Goal: Information Seeking & Learning: Check status

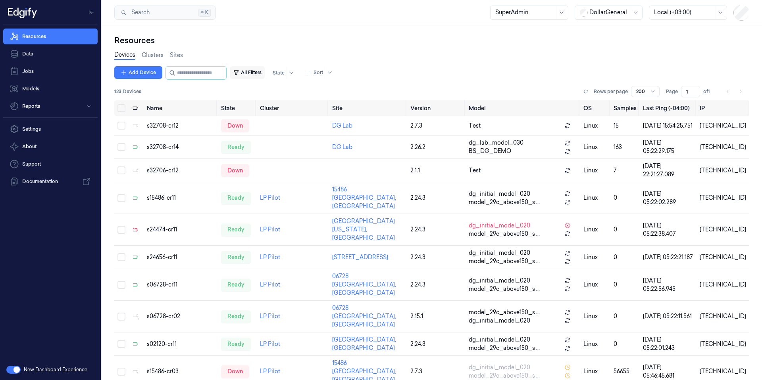
click at [265, 73] on button "All Filters" at bounding box center [247, 72] width 35 height 13
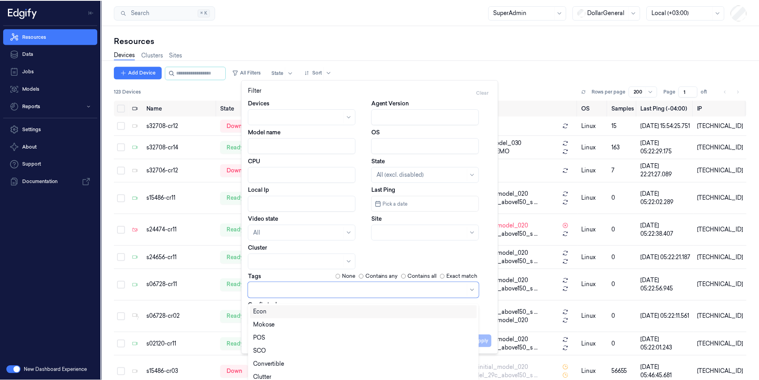
scroll to position [4, 0]
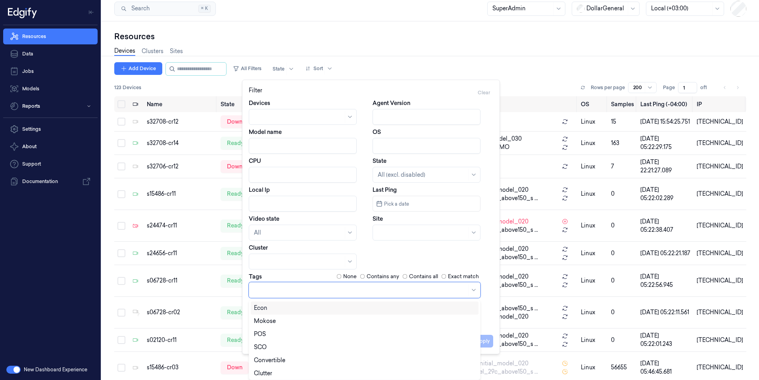
click at [295, 298] on div at bounding box center [365, 290] width 232 height 16
click at [282, 348] on div "SCO" at bounding box center [364, 347] width 221 height 8
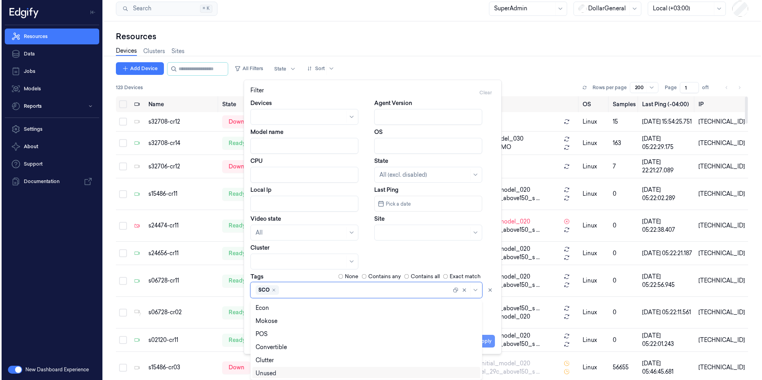
scroll to position [0, 0]
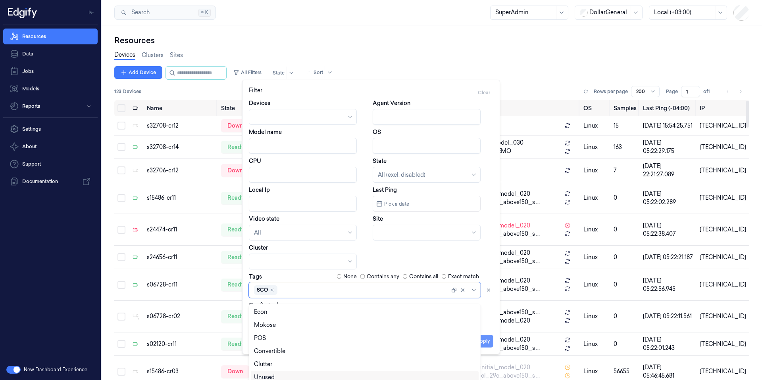
click at [485, 338] on div "Apply Cancel" at bounding box center [371, 338] width 244 height 19
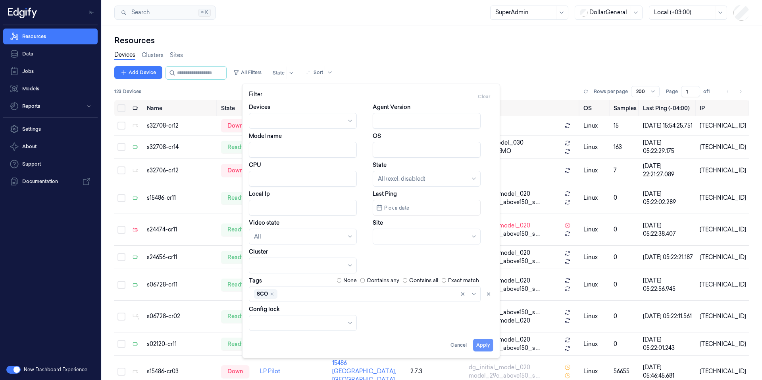
click at [485, 347] on button "Apply" at bounding box center [483, 345] width 20 height 13
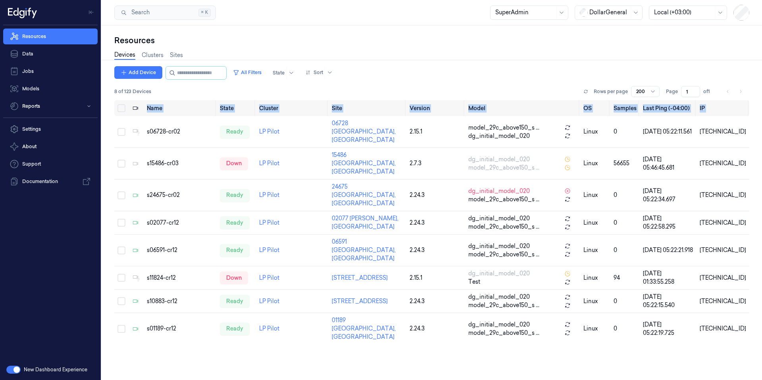
drag, startPoint x: 144, startPoint y: 127, endPoint x: 755, endPoint y: 303, distance: 636.2
click at [755, 303] on div "Resources Devices Clusters Sites Add Device All Filters State Sort 8 of 123 Dev…" at bounding box center [432, 202] width 660 height 355
copy table "Name State Cluster Site Version Model OS Samples Last Ping (-04:00) IP"
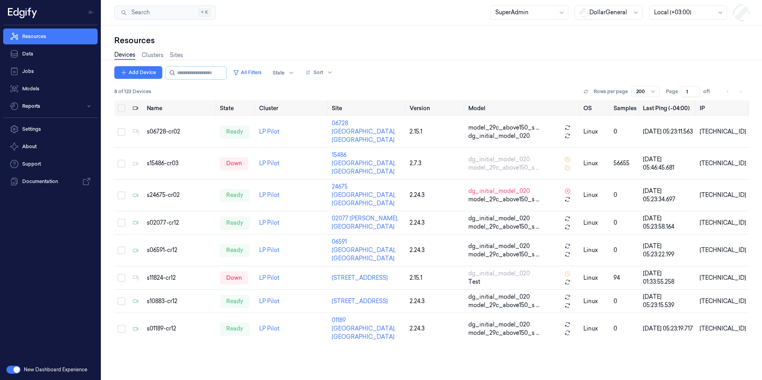
click at [382, 345] on div "Name State Cluster Site Version Model OS Samples Last Ping (-04:00) IP s06728-c…" at bounding box center [431, 237] width 635 height 274
click at [203, 72] on input "string" at bounding box center [201, 73] width 48 height 13
click at [261, 74] on button "All Filters" at bounding box center [247, 72] width 35 height 13
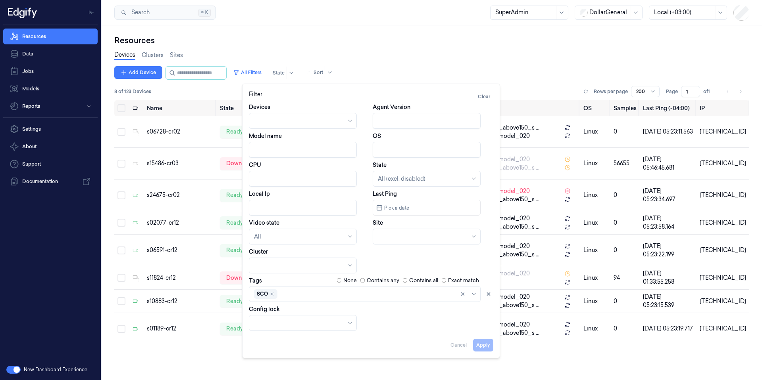
click at [529, 343] on div "Name State Cluster Site Version Model OS Samples Last Ping (-04:00) IP s06728-c…" at bounding box center [431, 237] width 635 height 274
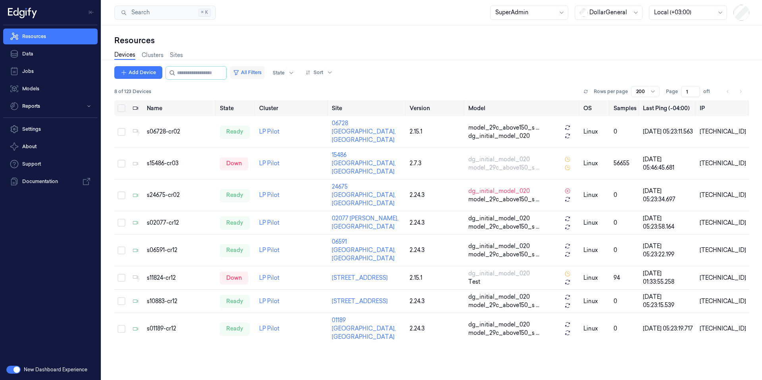
click at [262, 72] on button "All Filters" at bounding box center [247, 72] width 35 height 13
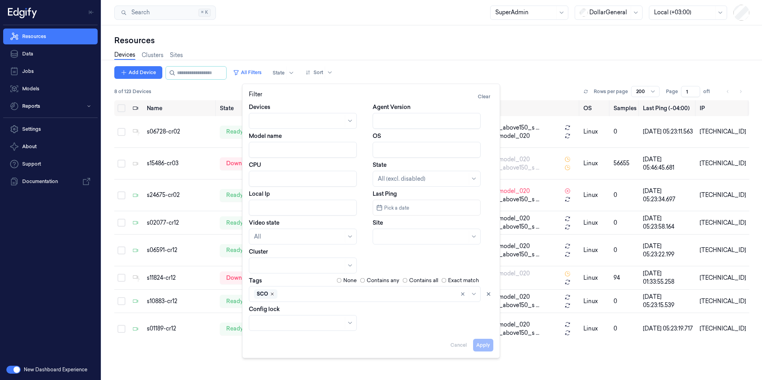
click at [272, 294] on icon "Remove ,SCO" at bounding box center [272, 294] width 2 height 2
click at [272, 294] on div at bounding box center [360, 294] width 213 height 8
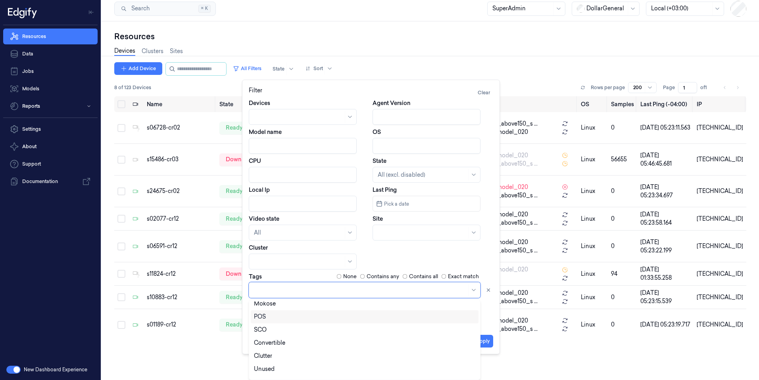
scroll to position [71, 0]
click at [308, 367] on div "LineBuster" at bounding box center [364, 368] width 221 height 8
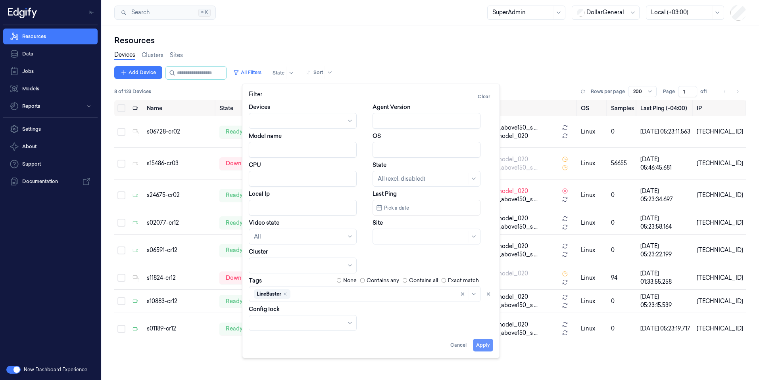
click at [480, 338] on div "Apply Cancel" at bounding box center [371, 342] width 244 height 19
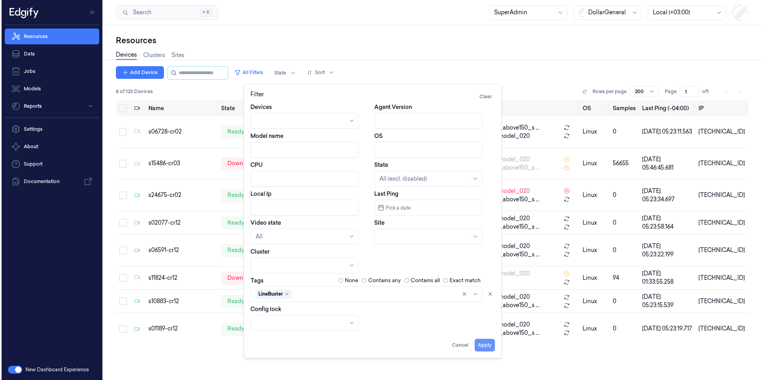
scroll to position [0, 0]
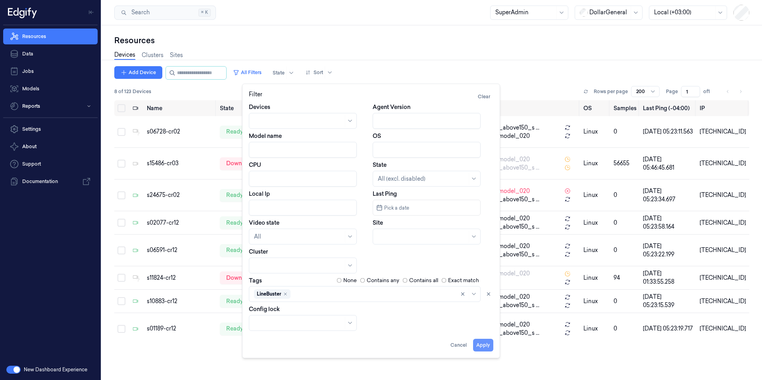
click at [484, 344] on button "Apply" at bounding box center [483, 345] width 20 height 13
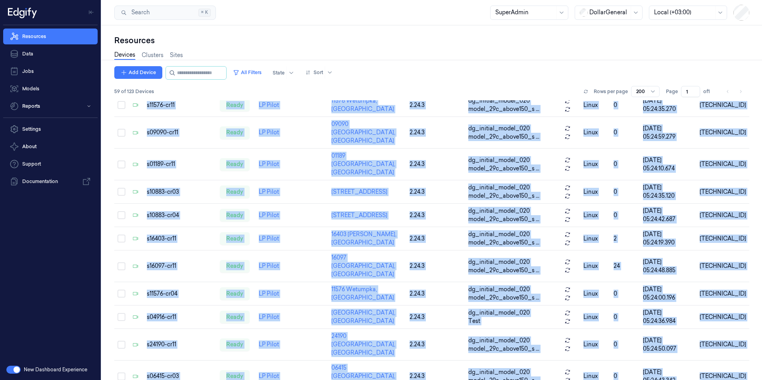
scroll to position [1122, 0]
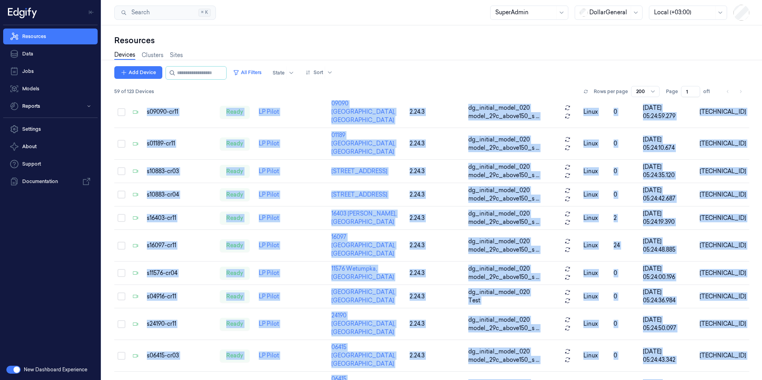
drag, startPoint x: 145, startPoint y: 126, endPoint x: 757, endPoint y: 380, distance: 663.1
click at [749, 380] on div "Add Device All Filters State Sort 59 of 123 Devices Rows per page 200 Page 1 of…" at bounding box center [431, 223] width 635 height 314
copy div "s15486-cr11 ready LP Pilot 15486 [GEOGRAPHIC_DATA], [GEOGRAPHIC_DATA] 2.24.3 dg…"
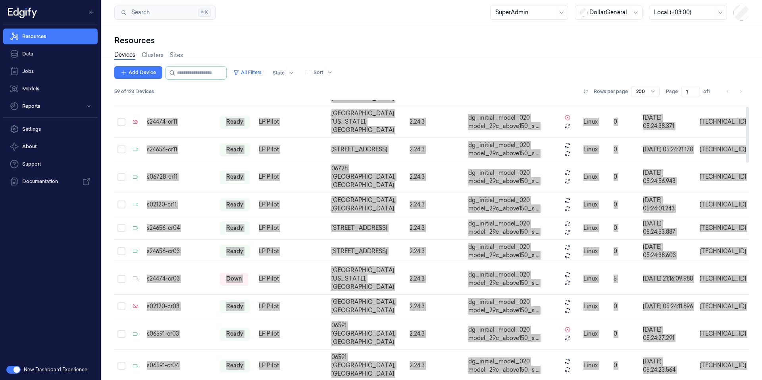
scroll to position [0, 0]
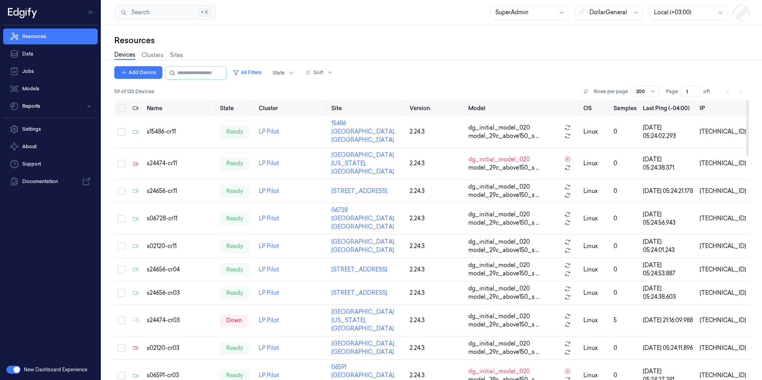
click at [434, 38] on div "Resources" at bounding box center [431, 40] width 635 height 11
click at [261, 70] on button "All Filters" at bounding box center [247, 72] width 35 height 13
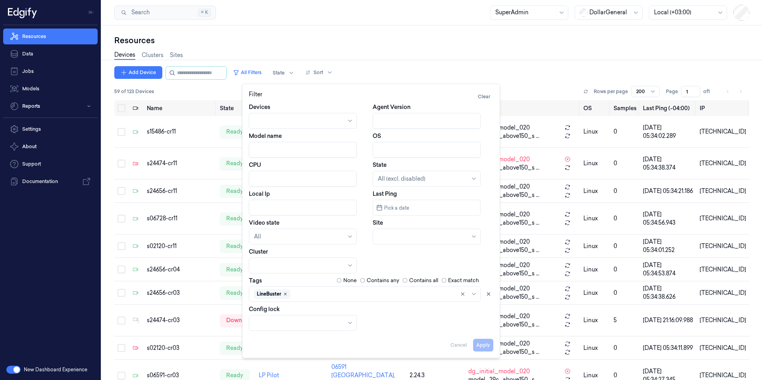
click at [288, 293] on icon "Remove ,LineBuster" at bounding box center [285, 294] width 5 height 5
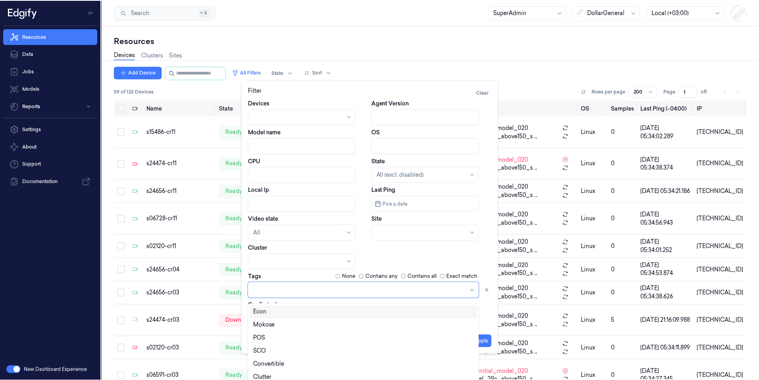
scroll to position [4, 0]
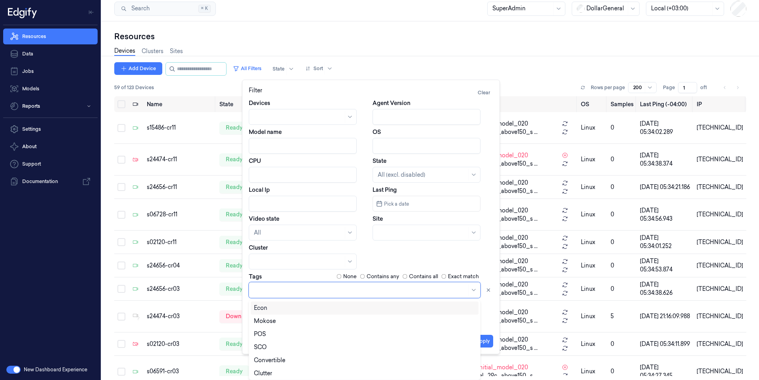
click at [288, 293] on div at bounding box center [360, 290] width 213 height 8
click at [279, 333] on div "POS" at bounding box center [364, 334] width 221 height 8
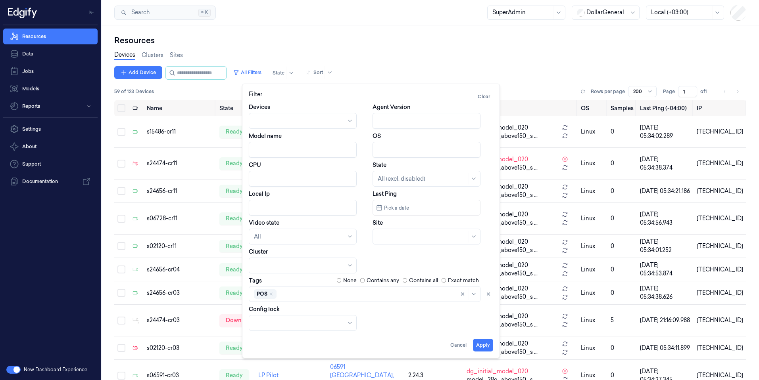
click at [489, 338] on div "Apply Cancel" at bounding box center [371, 342] width 244 height 19
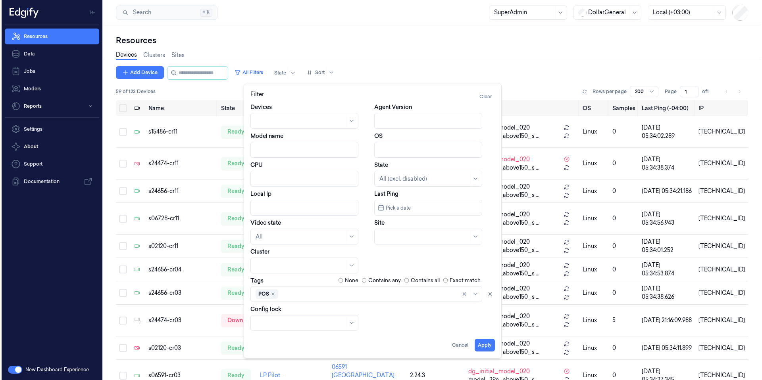
scroll to position [0, 0]
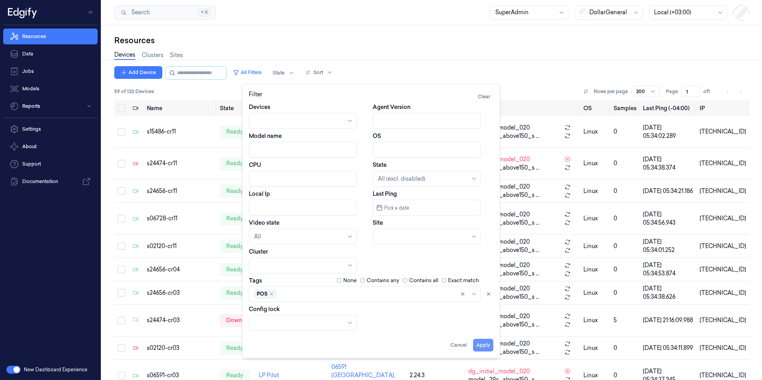
click at [484, 345] on button "Apply" at bounding box center [483, 345] width 20 height 13
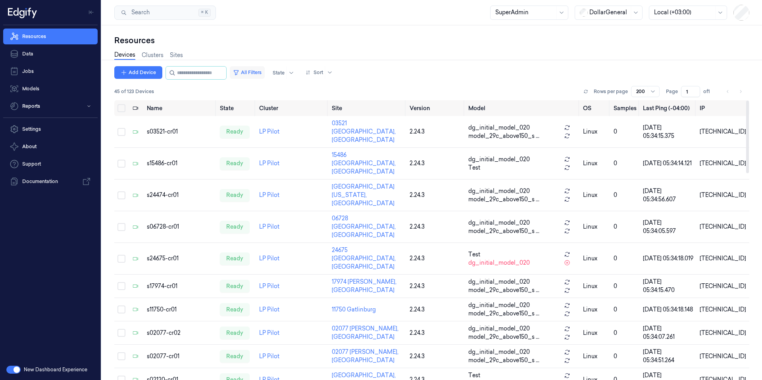
click at [264, 69] on button "All Filters" at bounding box center [247, 72] width 35 height 13
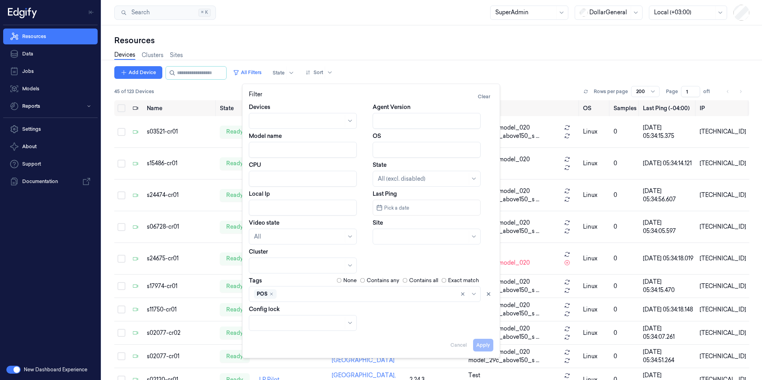
click at [269, 297] on div "POS" at bounding box center [365, 294] width 232 height 16
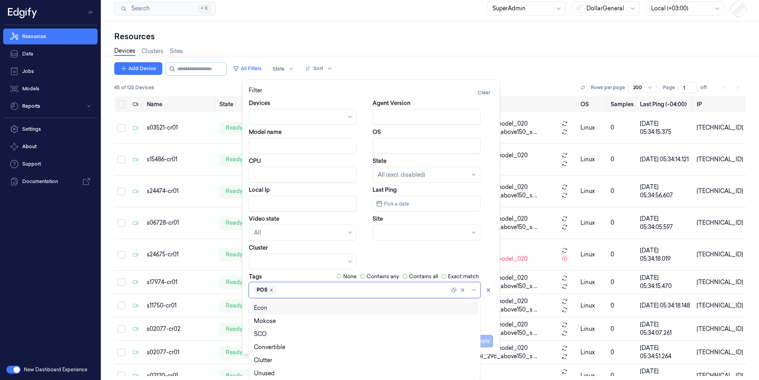
click at [271, 289] on icon "Remove ,POS" at bounding box center [271, 290] width 5 height 5
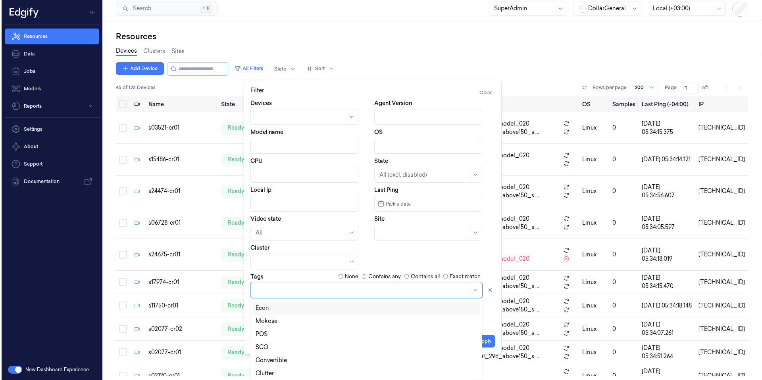
scroll to position [0, 0]
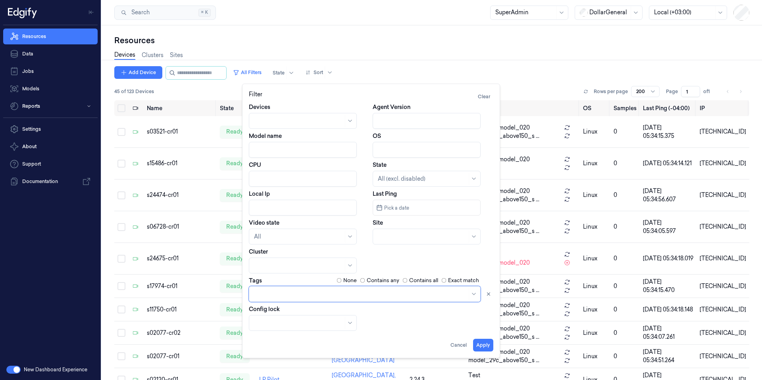
click at [271, 289] on div at bounding box center [360, 294] width 213 height 11
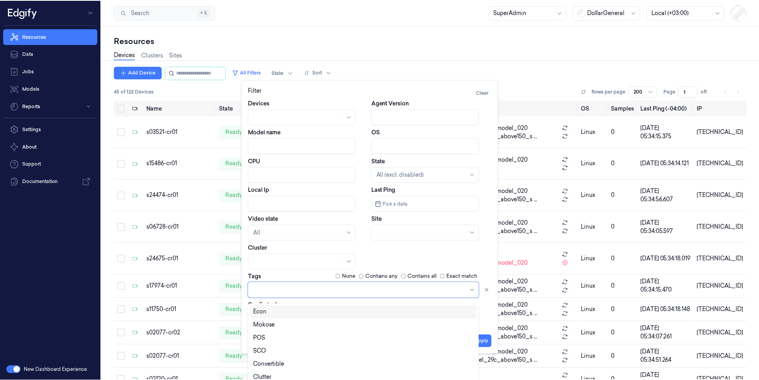
scroll to position [4, 0]
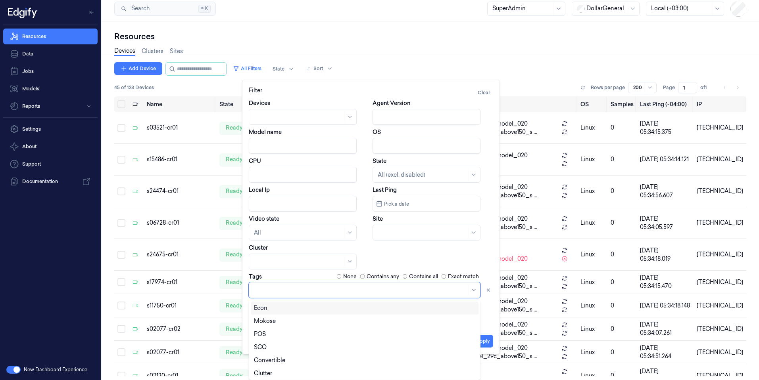
click at [274, 294] on div at bounding box center [360, 290] width 213 height 8
click at [281, 319] on div "Obscured" at bounding box center [364, 322] width 221 height 8
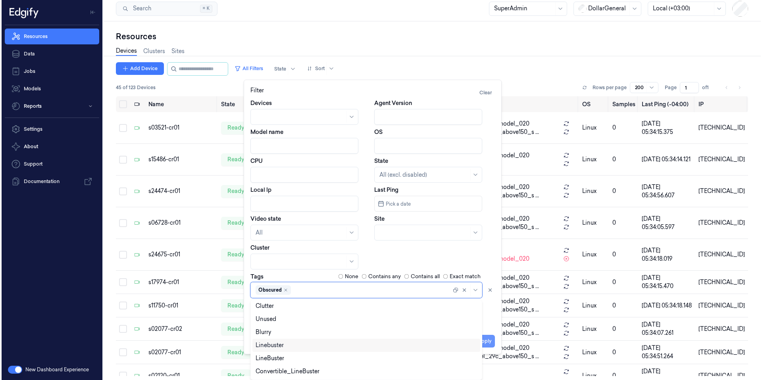
scroll to position [0, 0]
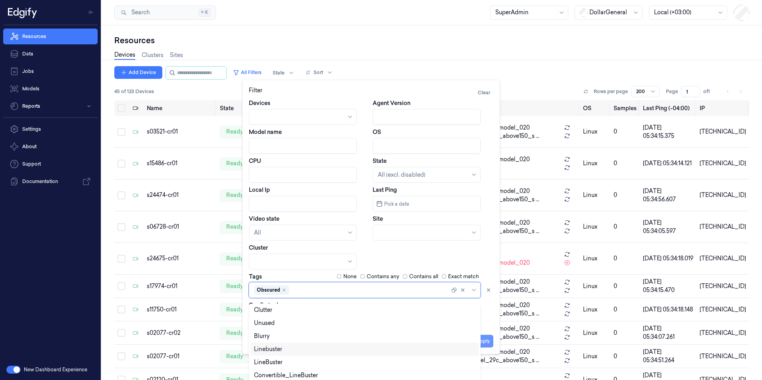
click at [488, 342] on button "Apply" at bounding box center [483, 341] width 20 height 13
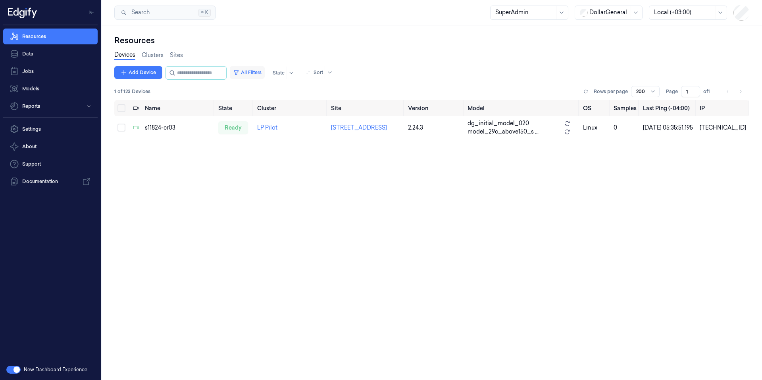
click at [258, 73] on button "All Filters" at bounding box center [247, 72] width 35 height 13
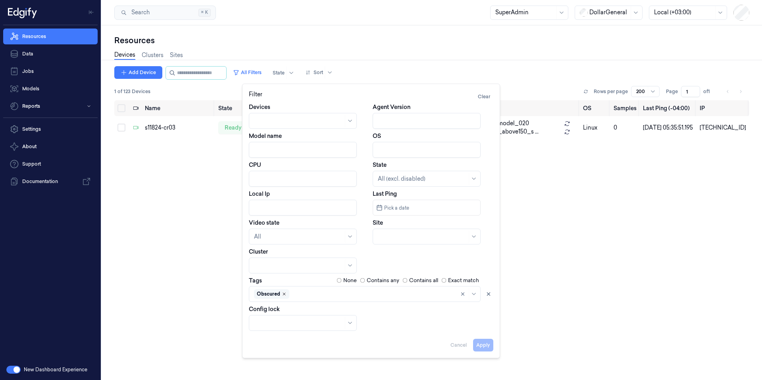
click at [284, 294] on icon "Remove ,Obscured" at bounding box center [284, 294] width 5 height 5
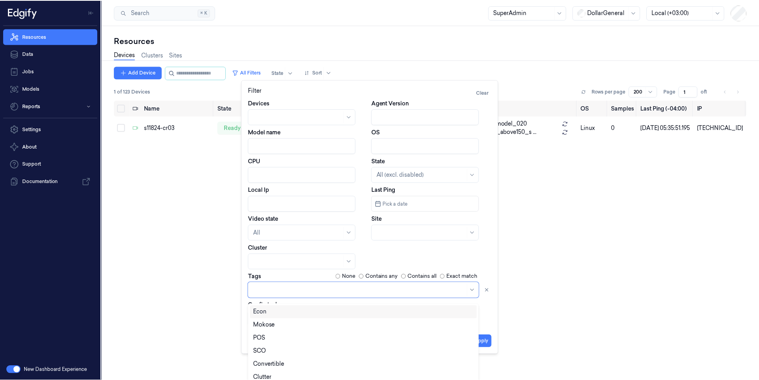
scroll to position [4, 0]
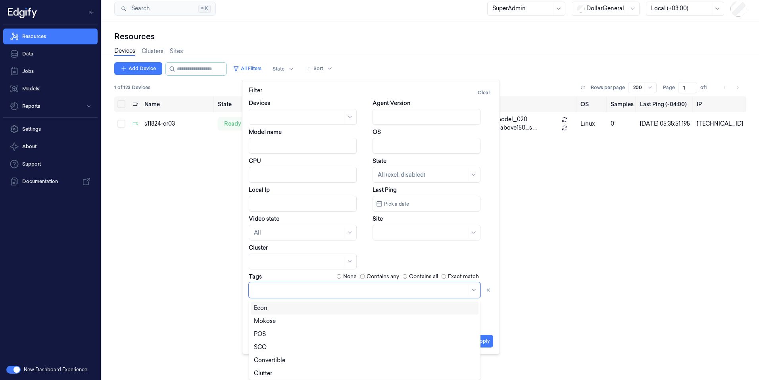
click at [284, 294] on div at bounding box center [360, 290] width 213 height 8
click at [280, 307] on div "Unused" at bounding box center [364, 306] width 221 height 8
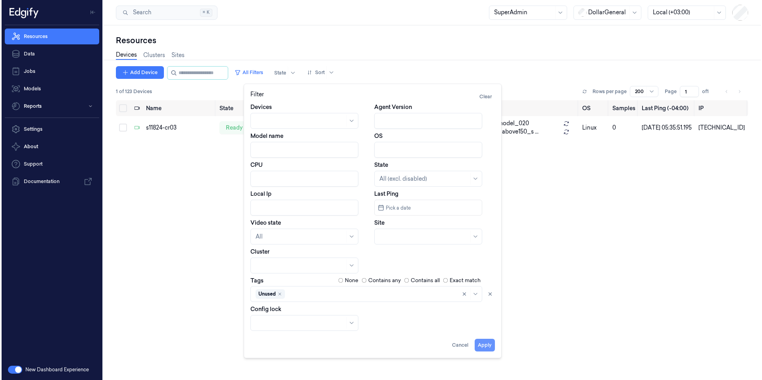
scroll to position [0, 0]
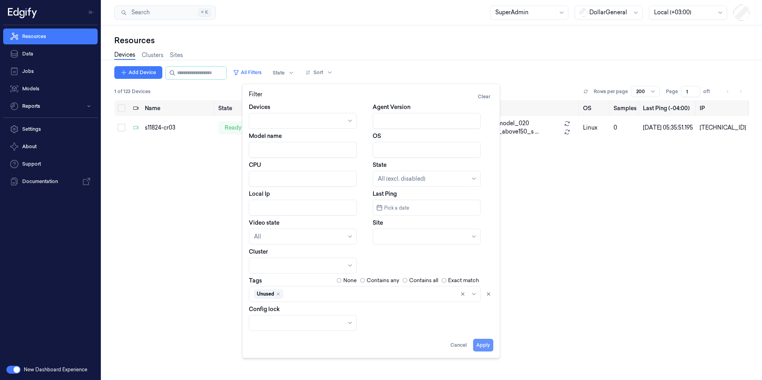
click at [489, 340] on button "Apply" at bounding box center [483, 345] width 20 height 13
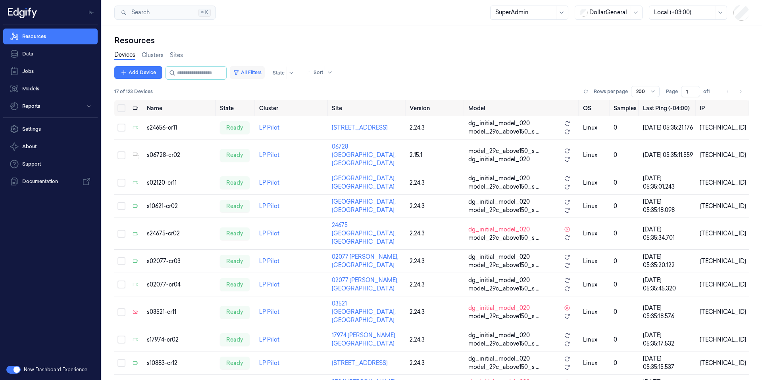
click at [261, 74] on button "All Filters" at bounding box center [247, 72] width 35 height 13
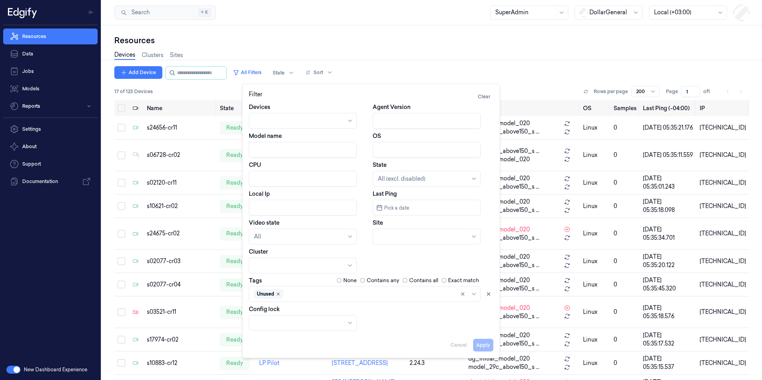
click at [279, 295] on icon "Remove ,Unused" at bounding box center [278, 294] width 2 height 2
click at [278, 290] on div at bounding box center [360, 294] width 213 height 8
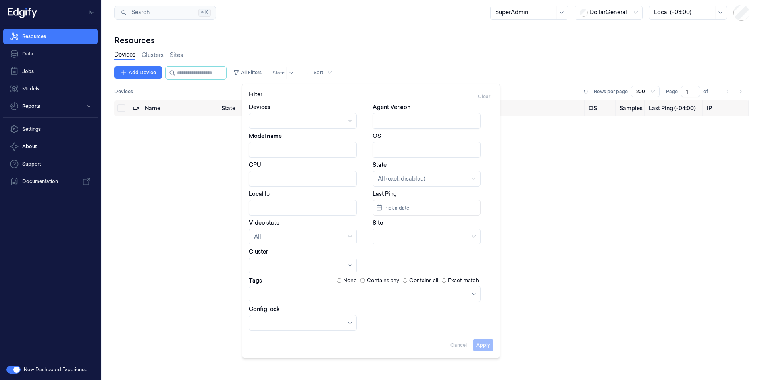
click at [375, 42] on div "Resources" at bounding box center [431, 40] width 635 height 11
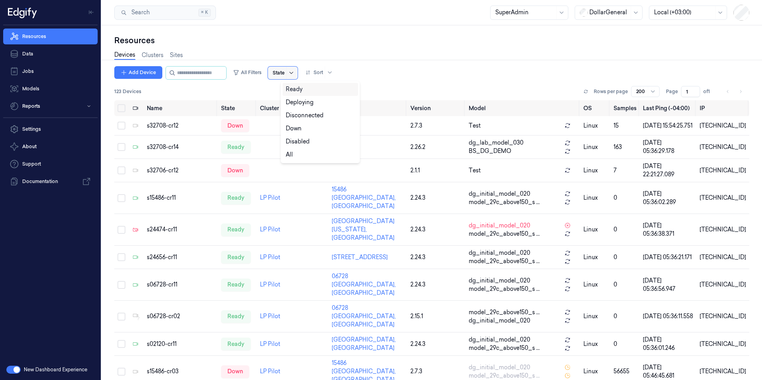
click at [294, 75] on icon at bounding box center [291, 73] width 6 height 6
click at [320, 141] on div "Disabled" at bounding box center [320, 142] width 69 height 8
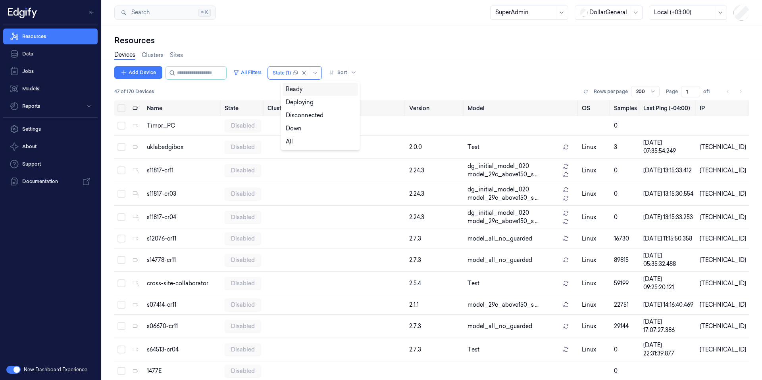
click at [407, 38] on div "Resources" at bounding box center [431, 40] width 635 height 11
click at [314, 70] on div at bounding box center [303, 73] width 22 height 13
drag, startPoint x: 301, startPoint y: 90, endPoint x: 301, endPoint y: 137, distance: 47.2
click at [301, 137] on div "Ready Deploying Disconnected Down All" at bounding box center [319, 115] width 75 height 65
click at [301, 137] on div "All" at bounding box center [319, 141] width 75 height 13
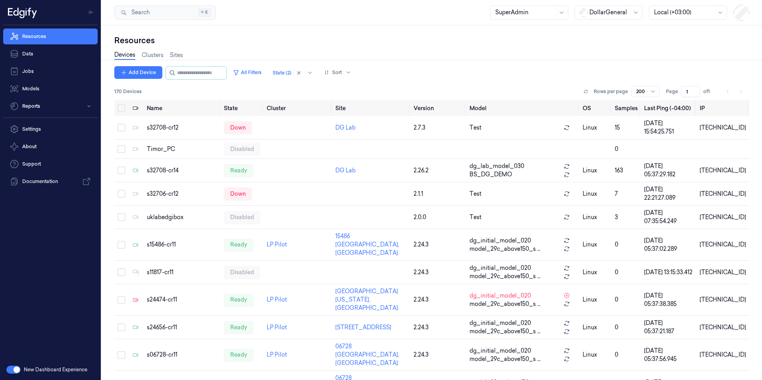
click at [304, 26] on div "Resources Devices Clusters Sites Add Device All Filters State (2) Sort 170 Devi…" at bounding box center [432, 202] width 660 height 355
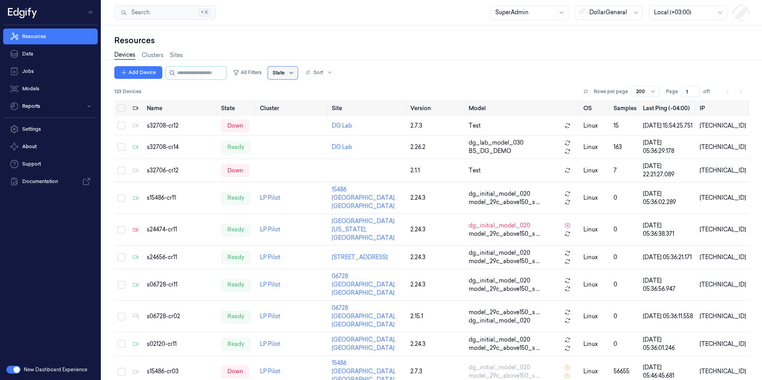
click at [294, 74] on icon at bounding box center [291, 73] width 6 height 6
click at [315, 33] on div "Resources Devices Clusters Sites Add Device All Filters 6 results available. Us…" at bounding box center [432, 202] width 660 height 355
click at [265, 70] on button "All Filters" at bounding box center [247, 72] width 35 height 13
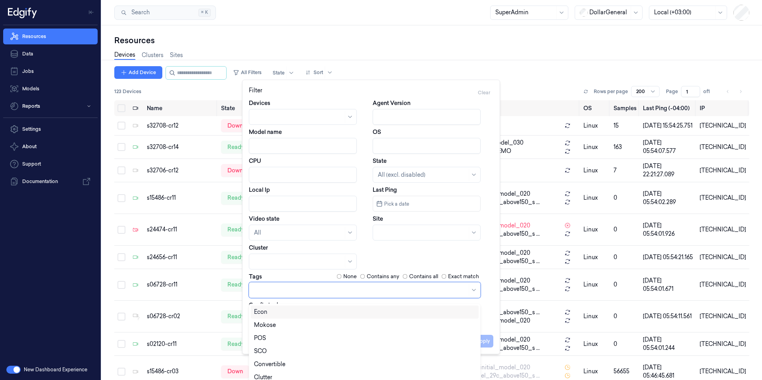
click at [282, 291] on div at bounding box center [360, 290] width 213 height 8
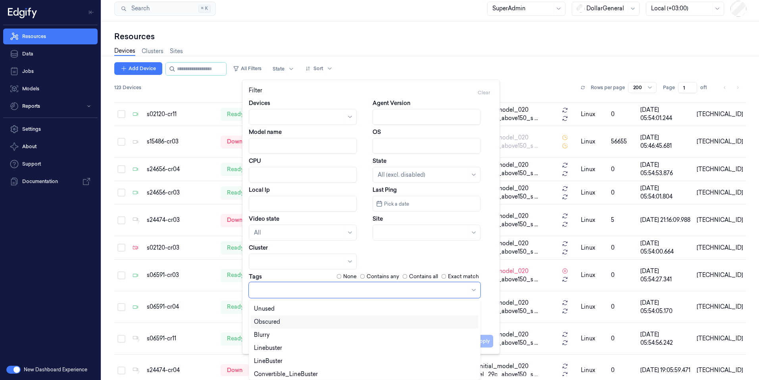
scroll to position [81, 0]
click at [313, 371] on div "Convertible_LineBuster" at bounding box center [286, 372] width 64 height 8
click at [487, 340] on button "Apply" at bounding box center [483, 341] width 20 height 13
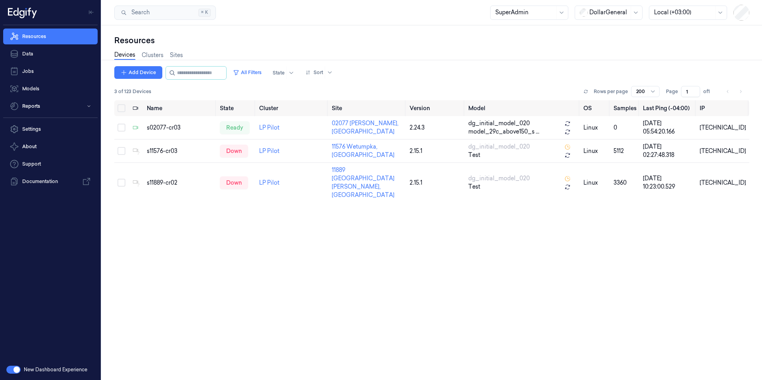
click at [132, 53] on link "Devices" at bounding box center [124, 55] width 21 height 9
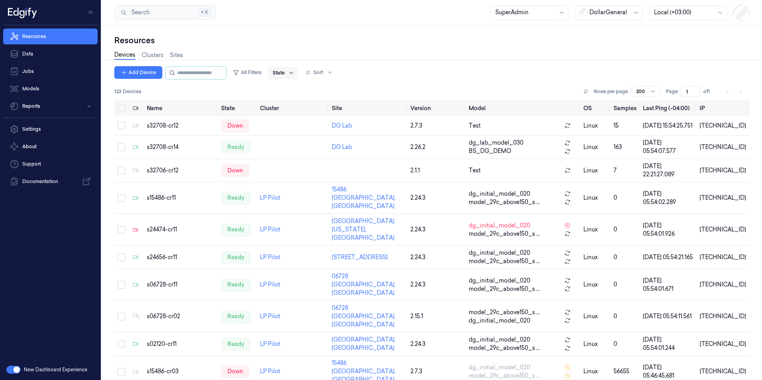
click at [294, 74] on icon at bounding box center [291, 73] width 6 height 6
click at [310, 139] on div "Disabled" at bounding box center [320, 142] width 69 height 8
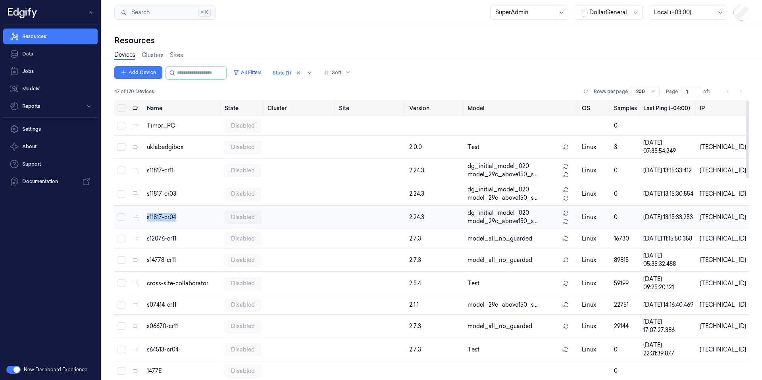
drag, startPoint x: 191, startPoint y: 221, endPoint x: 146, endPoint y: 215, distance: 45.6
click at [146, 215] on td "s11817-cr04" at bounding box center [182, 217] width 77 height 23
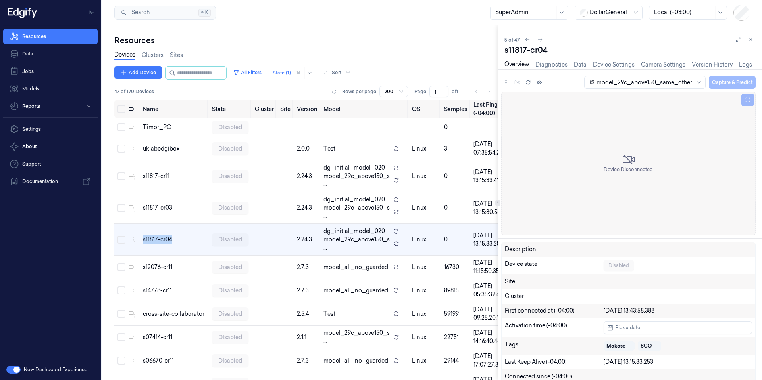
click at [750, 39] on icon at bounding box center [751, 40] width 6 height 6
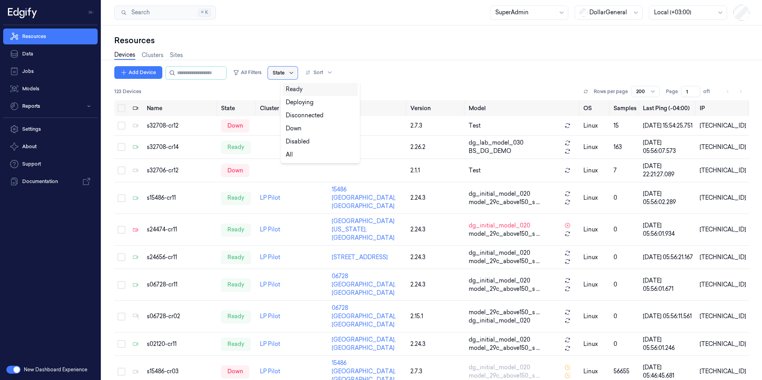
click at [294, 75] on icon at bounding box center [291, 73] width 6 height 6
click at [412, 76] on div "Add Device All Filters State Sort" at bounding box center [431, 72] width 635 height 13
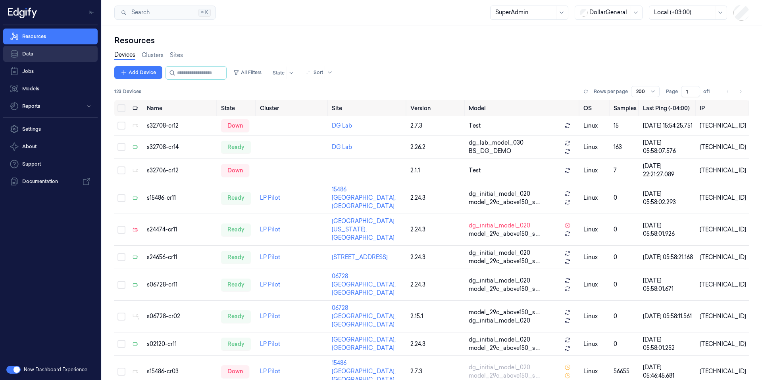
click at [41, 53] on link "Data" at bounding box center [50, 54] width 94 height 16
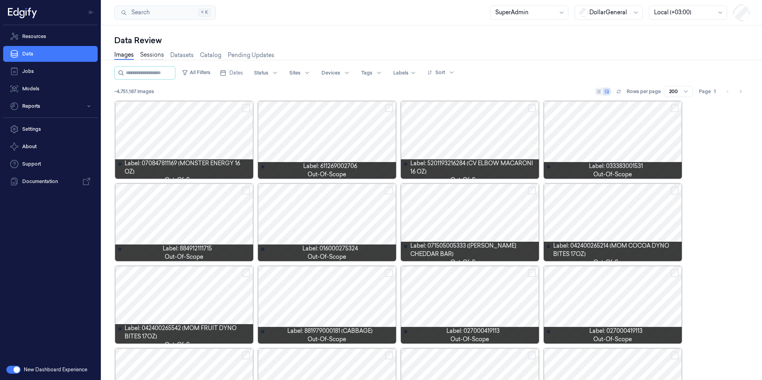
click at [147, 54] on link "Sessions" at bounding box center [152, 55] width 24 height 9
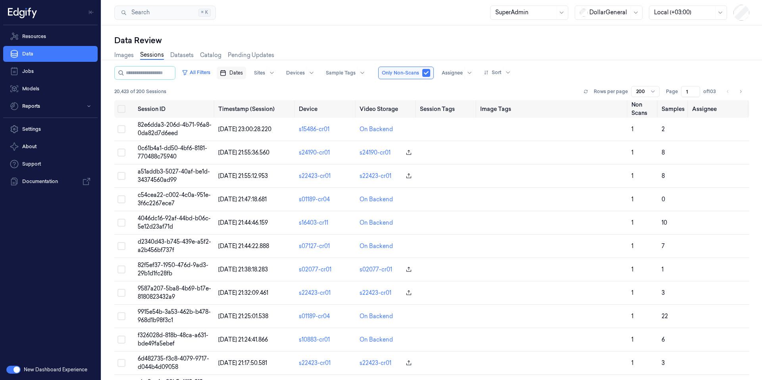
click at [243, 72] on span "Dates" at bounding box center [235, 72] width 13 height 7
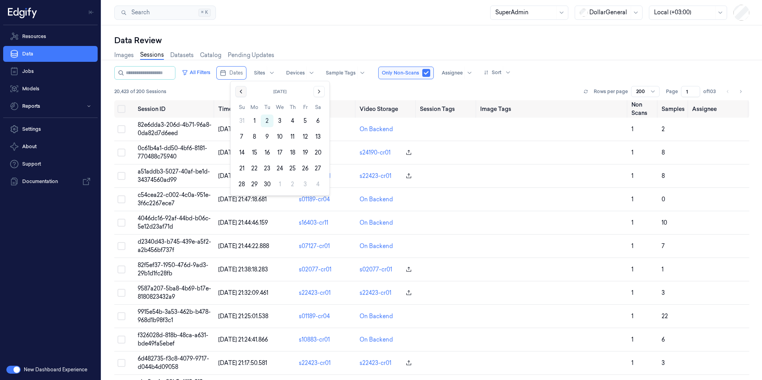
click at [244, 93] on icon "Go to the Previous Month" at bounding box center [241, 91] width 6 height 6
click at [255, 154] on button "11" at bounding box center [254, 152] width 13 height 13
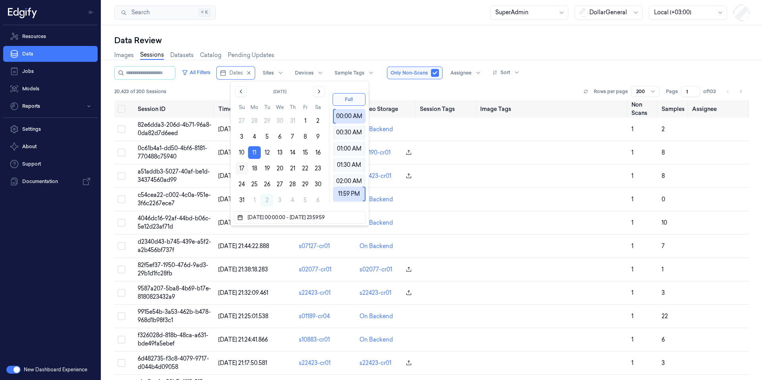
click at [243, 165] on button "17" at bounding box center [241, 168] width 13 height 13
type input "[DATE] 00:00:00 - [DATE] 23:59:59"
click at [336, 27] on div "Data Review Images Sessions Datasets Catalog Pending Updates All Filters Dates …" at bounding box center [432, 202] width 660 height 355
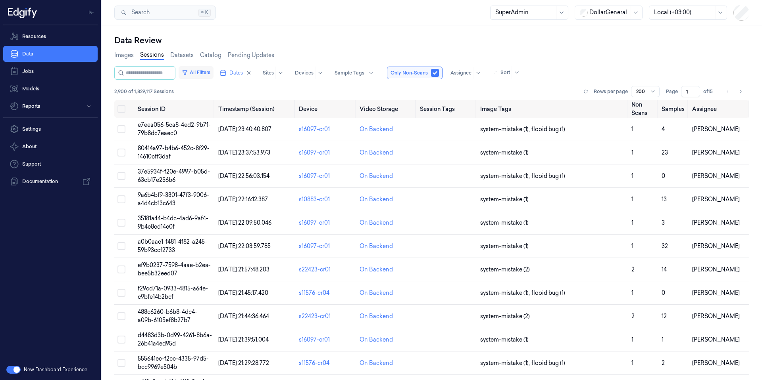
click at [212, 73] on button "All Filters" at bounding box center [195, 72] width 35 height 13
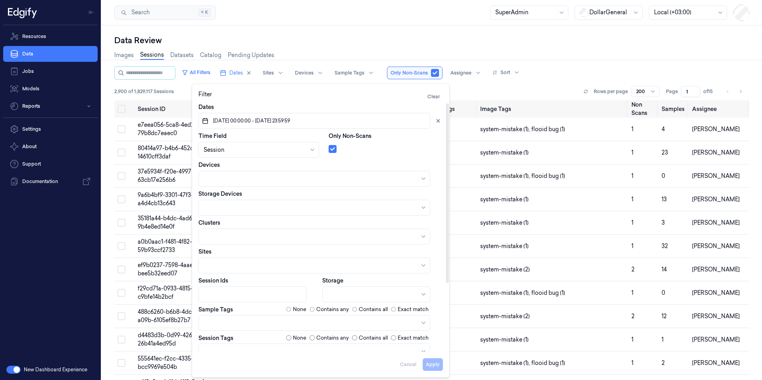
click at [251, 359] on div "Apply Cancel" at bounding box center [320, 361] width 244 height 19
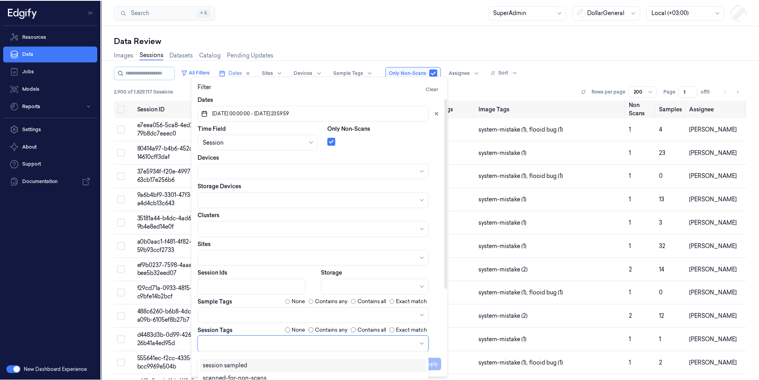
scroll to position [8, 0]
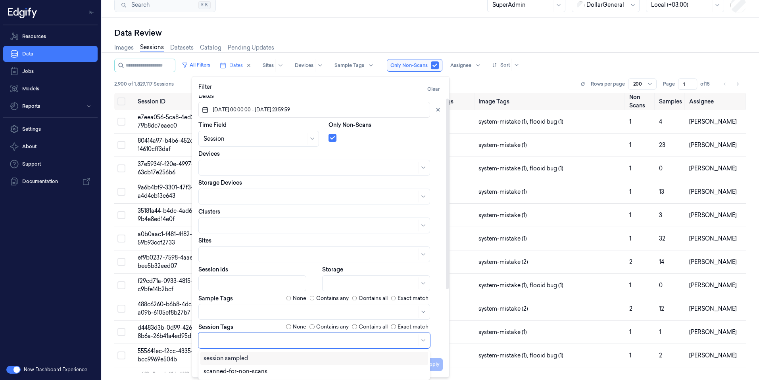
click at [248, 351] on body "Resources Data Jobs Models Reports Settings About Support Documentation New Das…" at bounding box center [379, 182] width 759 height 380
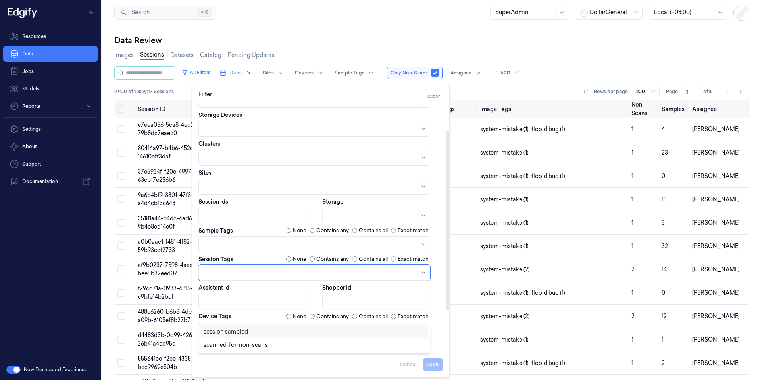
scroll to position [95, 0]
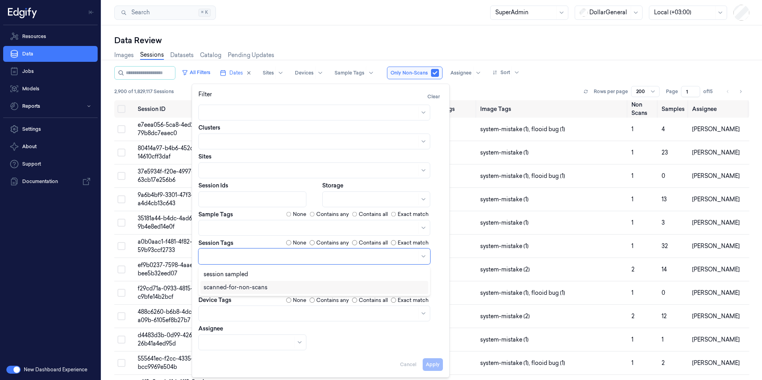
click at [258, 286] on div "scanned-for-non-scans" at bounding box center [235, 288] width 64 height 8
click at [437, 365] on button "Apply" at bounding box center [432, 365] width 20 height 13
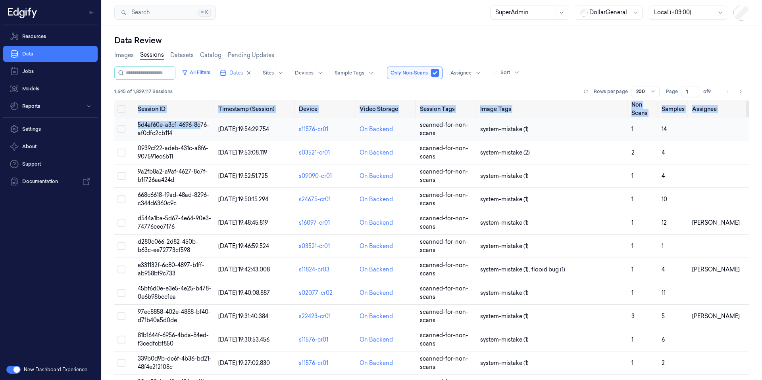
drag, startPoint x: 134, startPoint y: 104, endPoint x: 201, endPoint y: 121, distance: 69.8
click at [137, 121] on td "5d4af60e-a3c1-4696-8c76-af0dfc2cb114" at bounding box center [174, 129] width 81 height 23
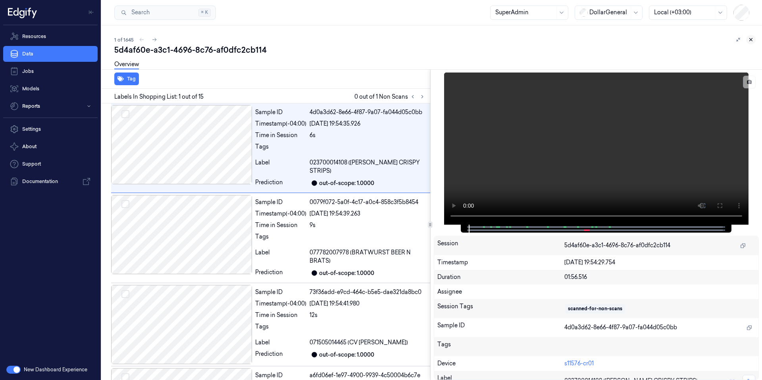
click at [750, 40] on icon at bounding box center [750, 39] width 3 height 3
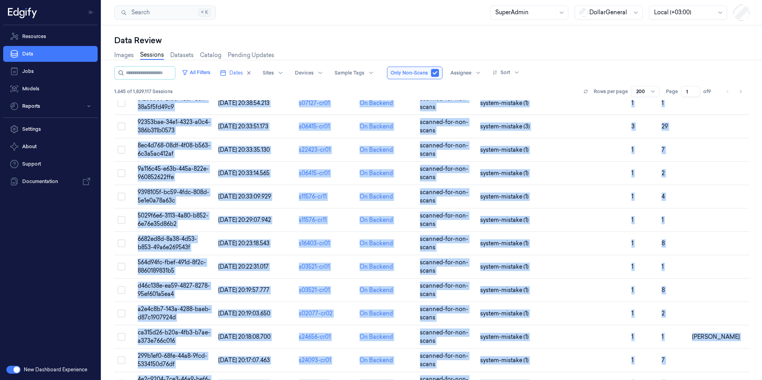
scroll to position [4424, 0]
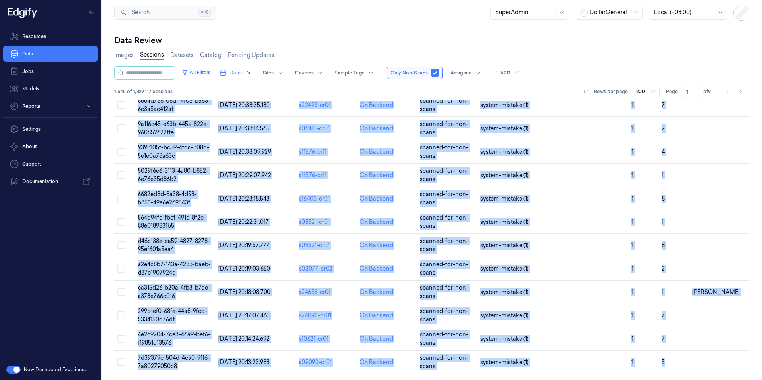
drag, startPoint x: 131, startPoint y: 124, endPoint x: 723, endPoint y: 380, distance: 645.1
click at [723, 380] on div "All Filters Dates Sites Devices Sample Tags Only Non-Scans Assignee Sort 1,645 …" at bounding box center [431, 223] width 635 height 314
copy div "5d4af60e-a3c1-4696-8c76-af0dfc2cb114 [DATE] 19:54:29.754 s11576-cr01 On Backend…"
click at [742, 90] on icon "Go to next page" at bounding box center [740, 91] width 5 height 6
type input "2"
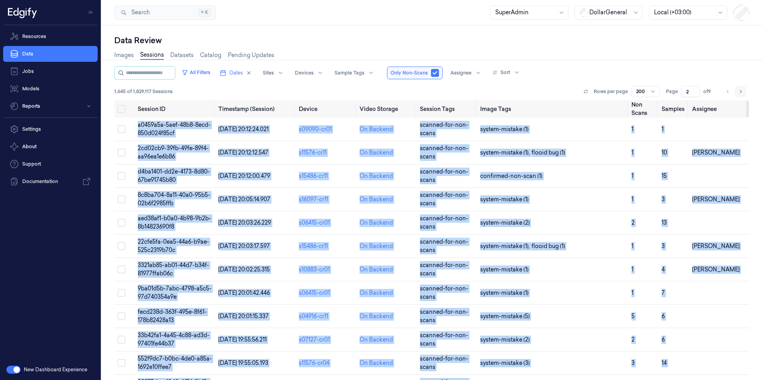
click at [741, 92] on icon "Go to next page" at bounding box center [740, 91] width 5 height 6
type input "3"
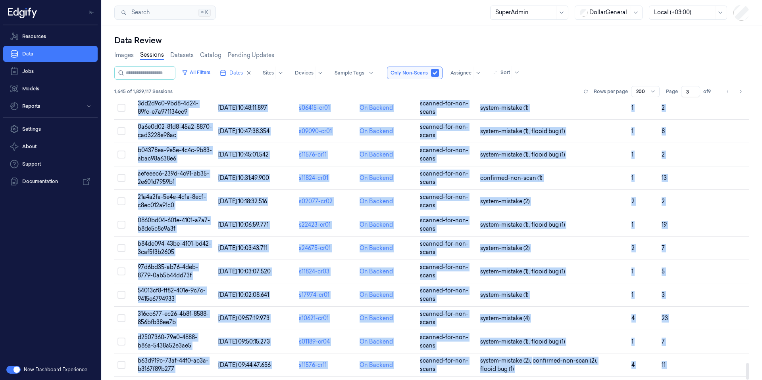
scroll to position [4424, 0]
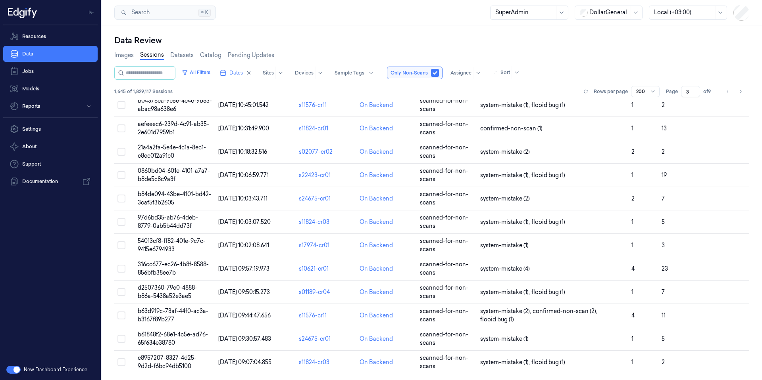
click at [426, 31] on div "Data Review Images Sessions Datasets Catalog Pending Updates All Filters Dates …" at bounding box center [432, 202] width 660 height 355
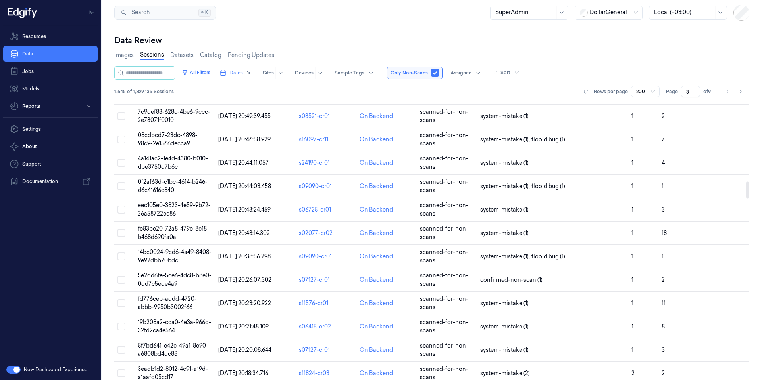
scroll to position [1282, 0]
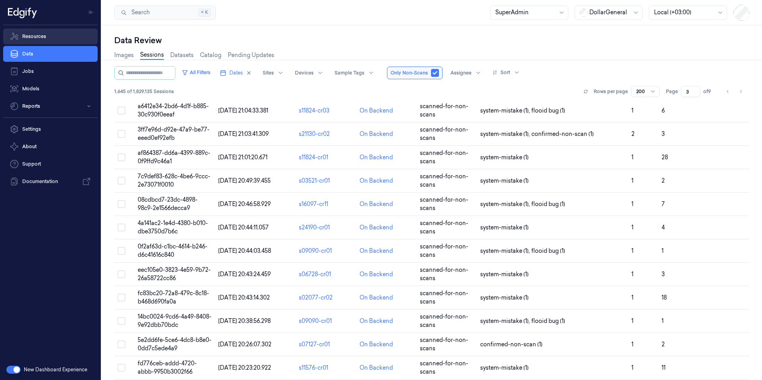
click at [39, 35] on link "Resources" at bounding box center [50, 37] width 94 height 16
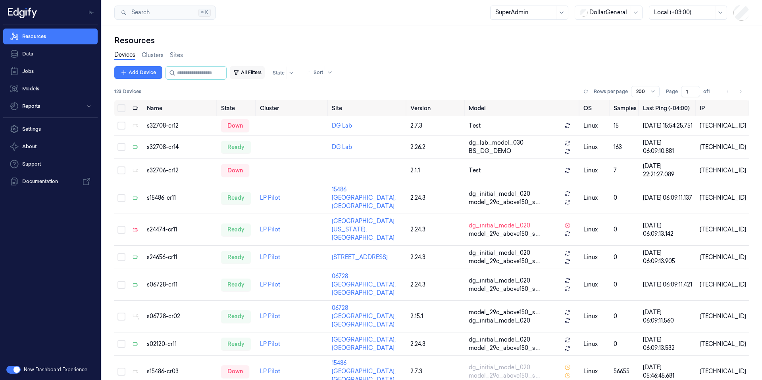
click at [265, 73] on button "All Filters" at bounding box center [247, 72] width 35 height 13
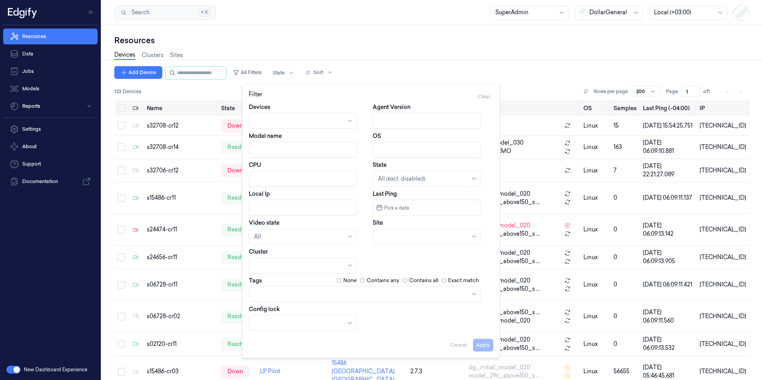
click at [294, 296] on div at bounding box center [365, 294] width 232 height 16
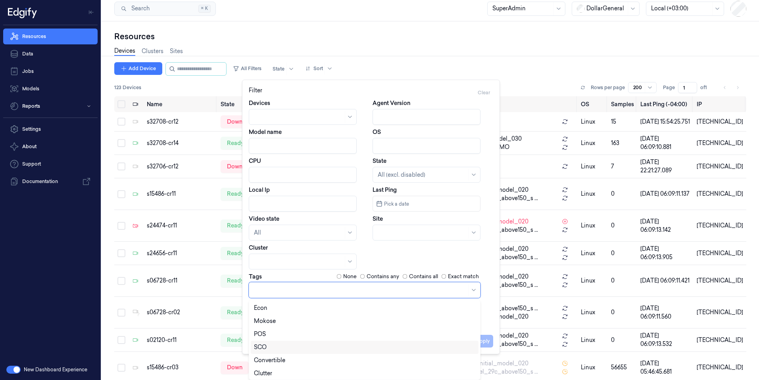
click at [280, 347] on div "SCO" at bounding box center [364, 347] width 221 height 8
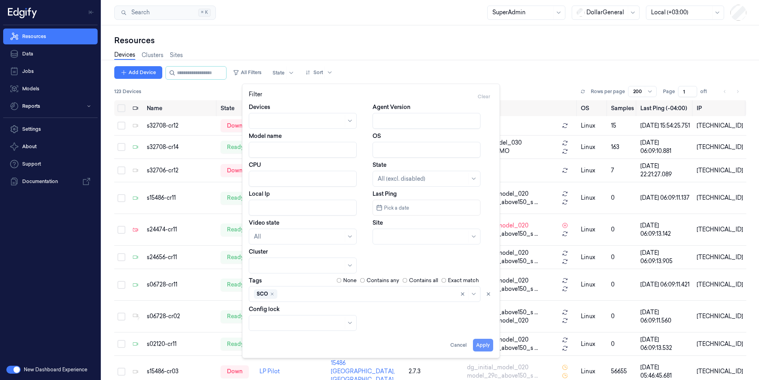
click at [489, 340] on button "Apply" at bounding box center [483, 345] width 20 height 13
